Goal: Task Accomplishment & Management: Use online tool/utility

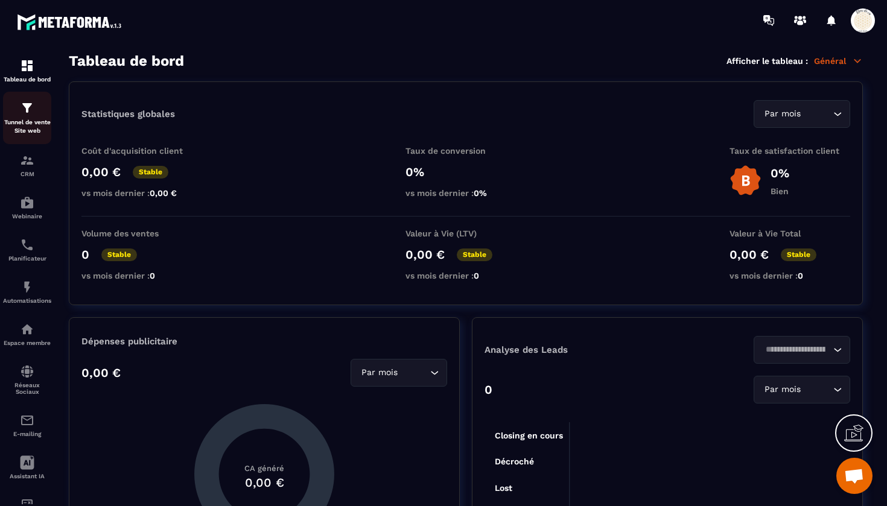
click at [34, 118] on div "Tunnel de vente Site web" at bounding box center [27, 118] width 48 height 34
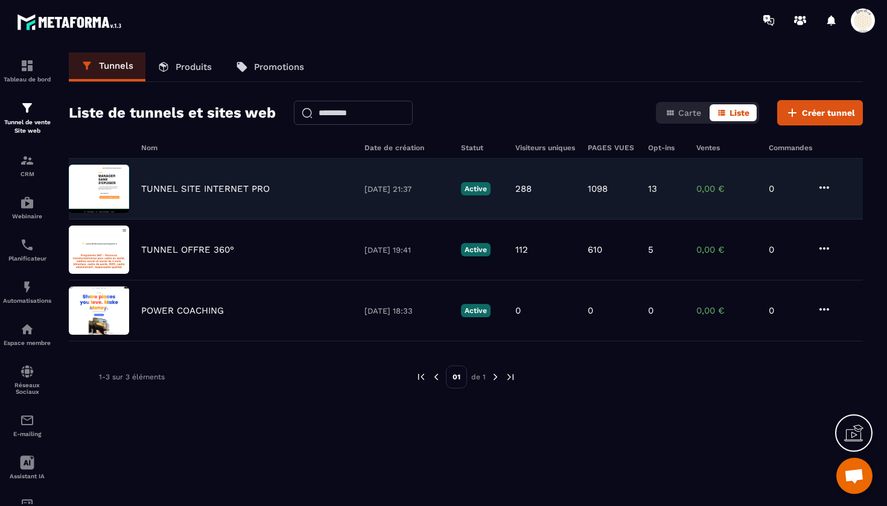
click at [176, 192] on p "TUNNEL SITE INTERNET PRO" at bounding box center [205, 188] width 128 height 11
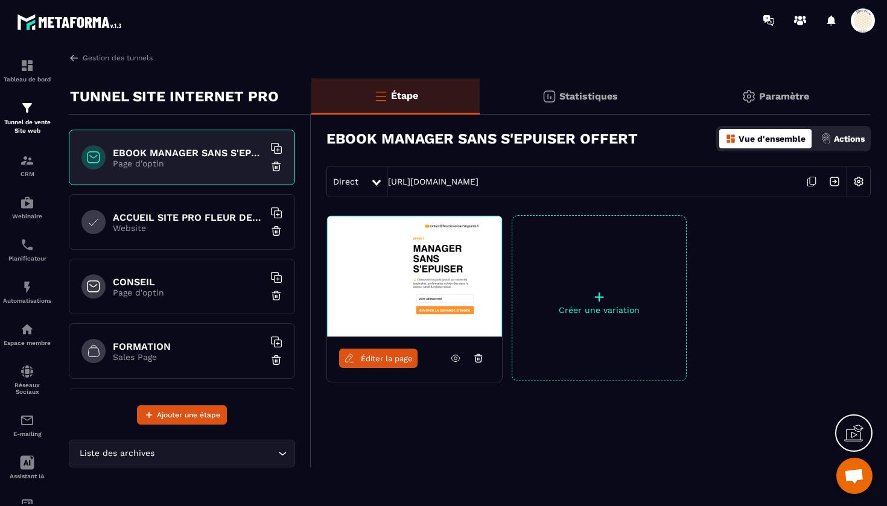
click at [160, 288] on p "Page d'optin" at bounding box center [188, 293] width 151 height 10
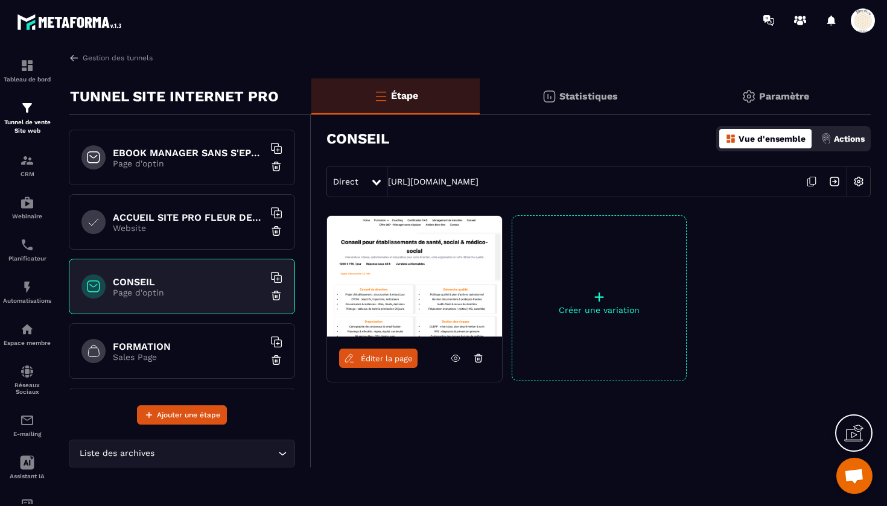
click at [378, 361] on span "Éditer la page" at bounding box center [387, 358] width 52 height 9
